Goal: Task Accomplishment & Management: Use online tool/utility

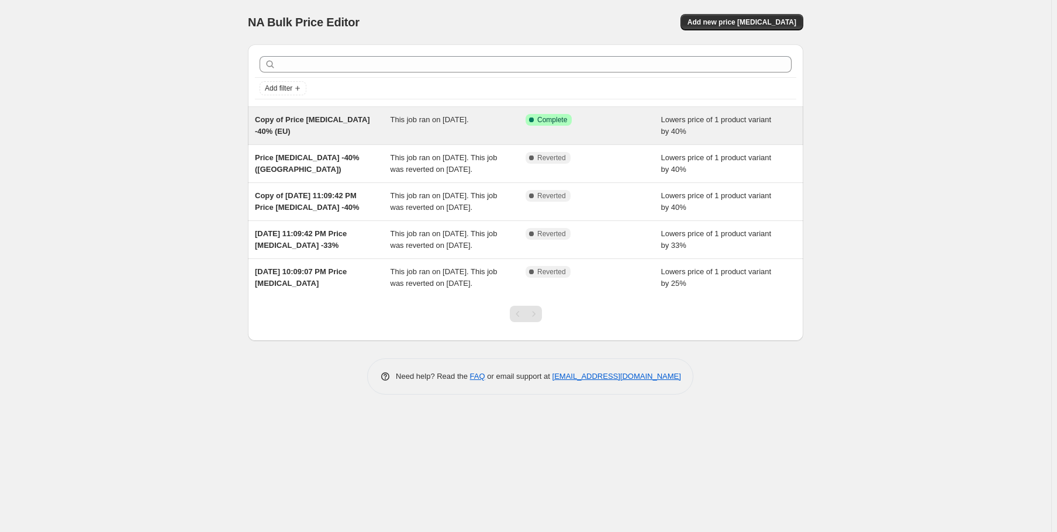
click at [346, 123] on span "Copy of Price [MEDICAL_DATA] -40% (EU)" at bounding box center [312, 125] width 115 height 20
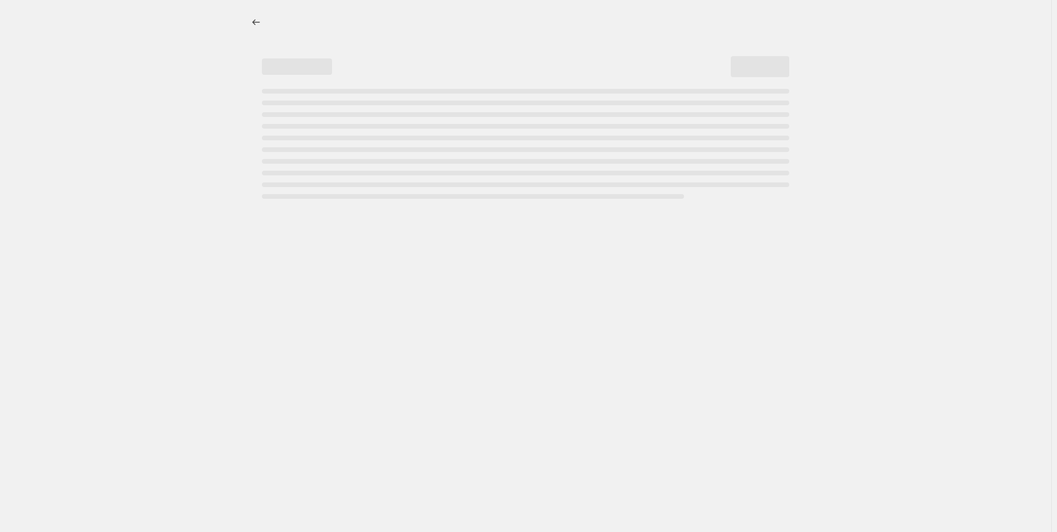
select select "percentage"
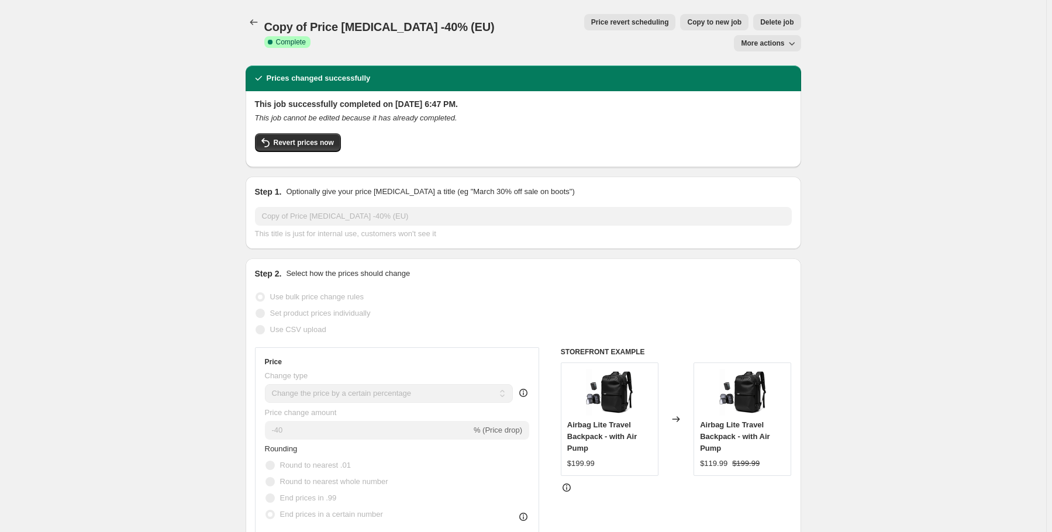
click at [787, 35] on button "More actions" at bounding box center [767, 43] width 67 height 16
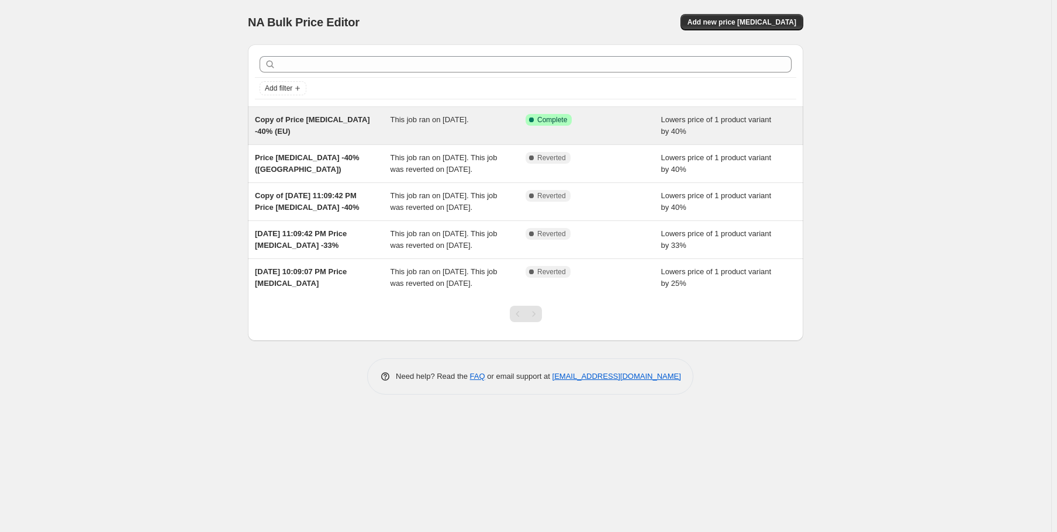
click at [320, 125] on div "Copy of Price [MEDICAL_DATA] -40% (EU)" at bounding box center [323, 125] width 136 height 23
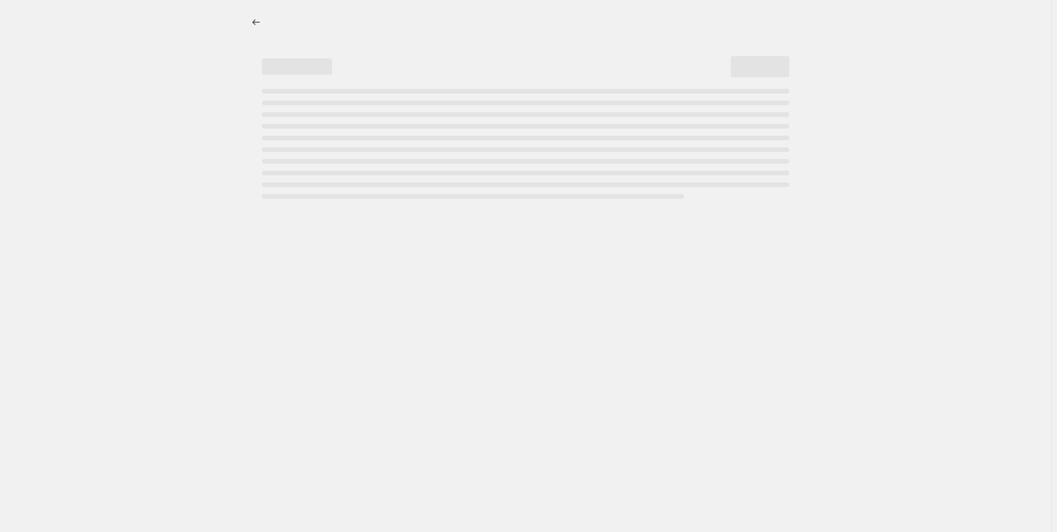
select select "percentage"
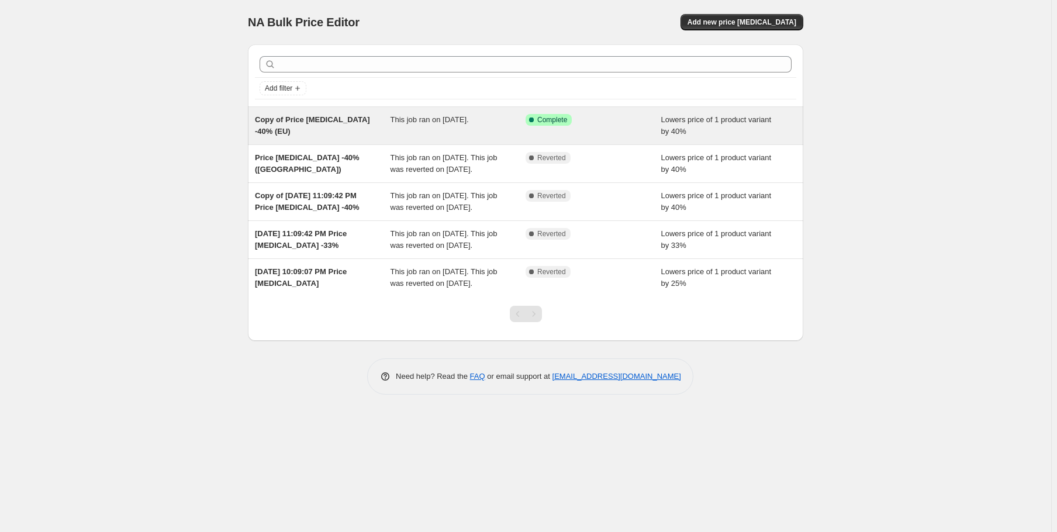
click at [336, 122] on span "Copy of Price [MEDICAL_DATA] -40% (EU)" at bounding box center [312, 125] width 115 height 20
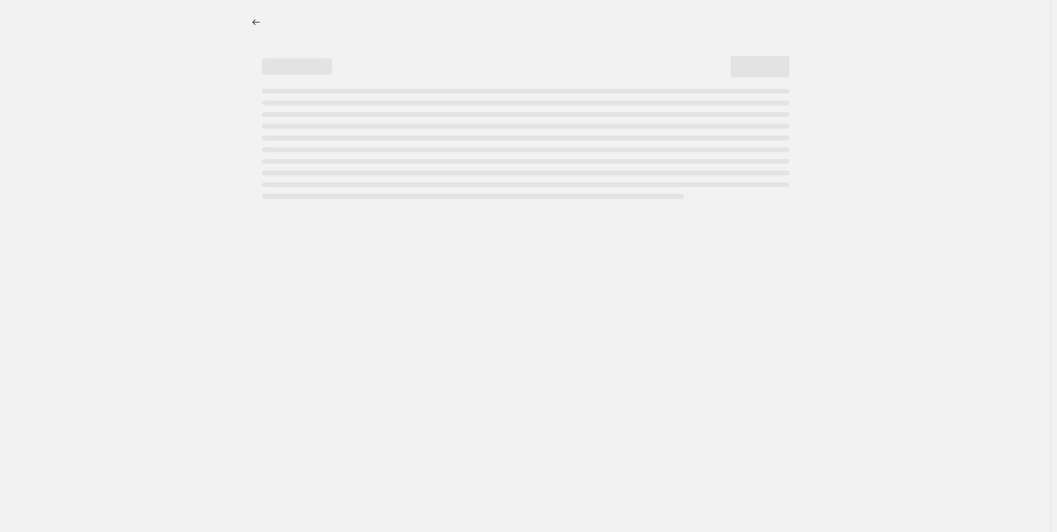
select select "percentage"
